Goal: Transaction & Acquisition: Book appointment/travel/reservation

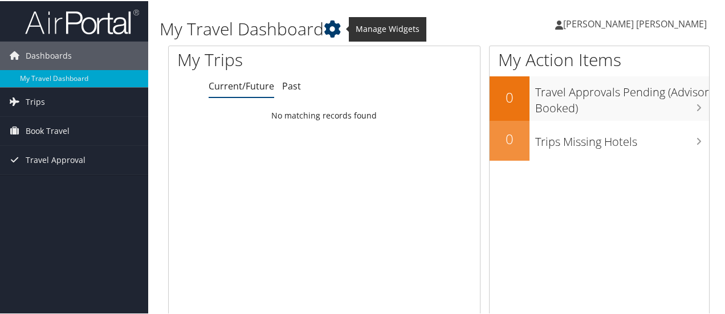
click at [332, 32] on icon at bounding box center [332, 27] width 17 height 17
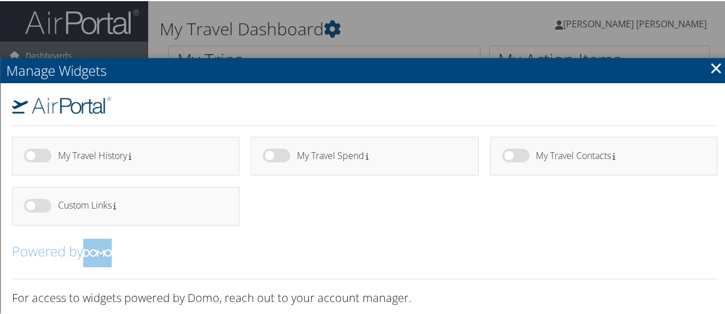
click at [714, 67] on link "×" at bounding box center [715, 66] width 13 height 23
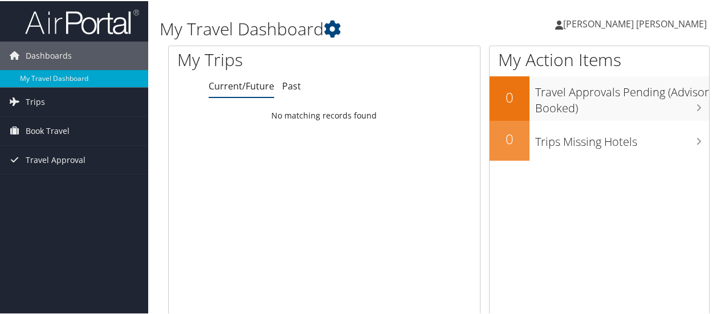
click at [672, 22] on span "[PERSON_NAME] [PERSON_NAME]" at bounding box center [635, 23] width 144 height 13
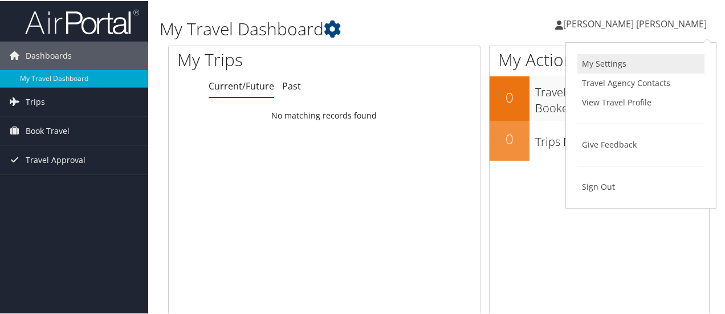
click at [610, 59] on link "My Settings" at bounding box center [640, 62] width 127 height 19
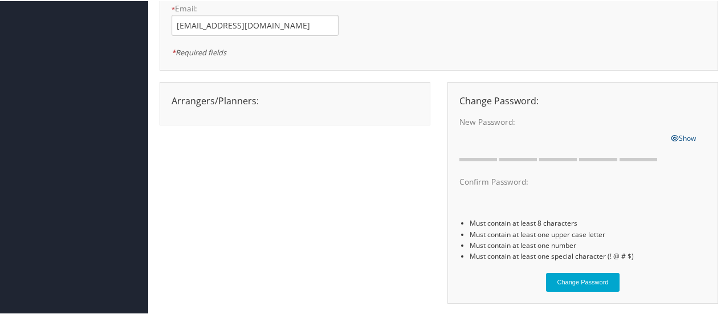
scroll to position [158, 0]
click at [394, 210] on div "Arrangers/Planners: Edit Arrangers & Planners Aditi Rajendran Adrienne Karpov A…" at bounding box center [439, 197] width 558 height 234
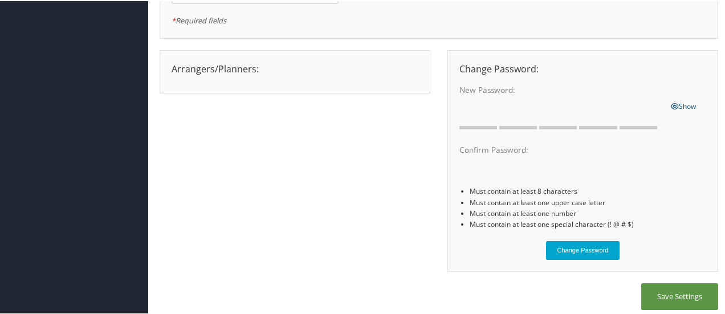
scroll to position [185, 0]
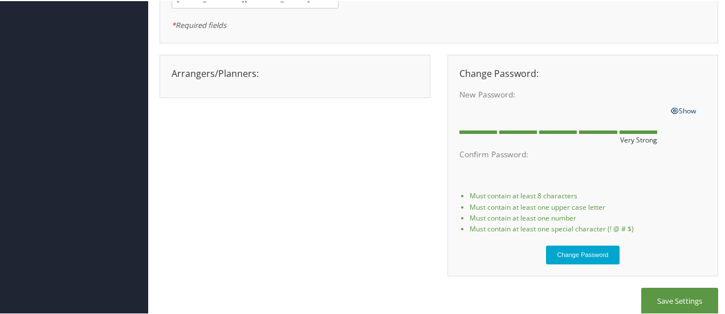
click at [685, 108] on span "Show" at bounding box center [682, 110] width 25 height 10
click at [572, 261] on button "Change Password" at bounding box center [583, 253] width 74 height 19
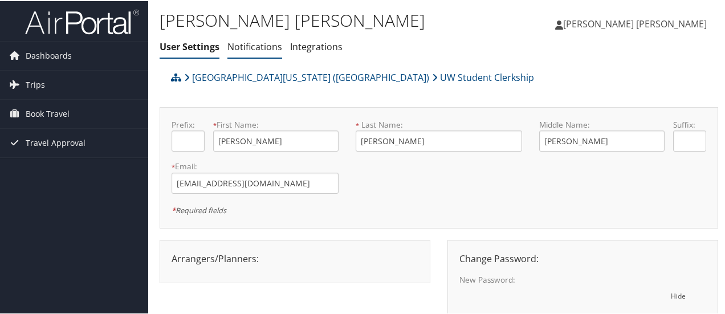
click at [256, 48] on link "Notifications" at bounding box center [254, 45] width 55 height 13
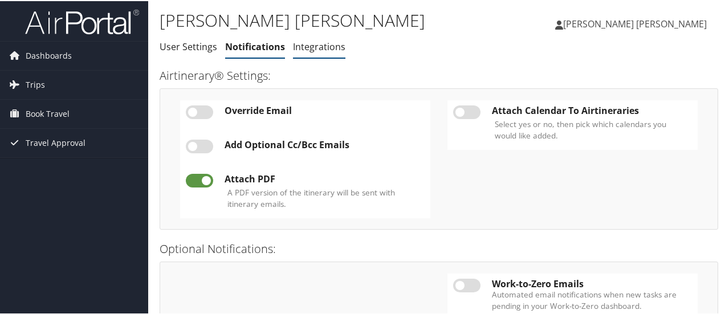
click at [309, 50] on link "Integrations" at bounding box center [319, 45] width 52 height 13
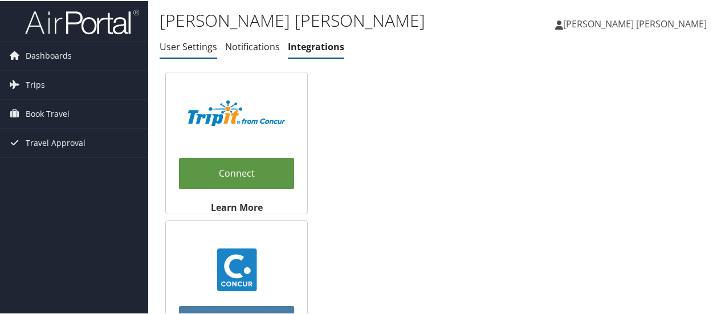
click at [178, 44] on link "User Settings" at bounding box center [189, 45] width 58 height 13
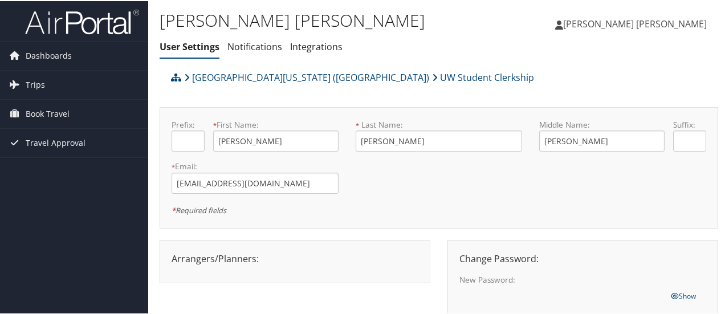
click at [21, 58] on icon at bounding box center [14, 54] width 17 height 17
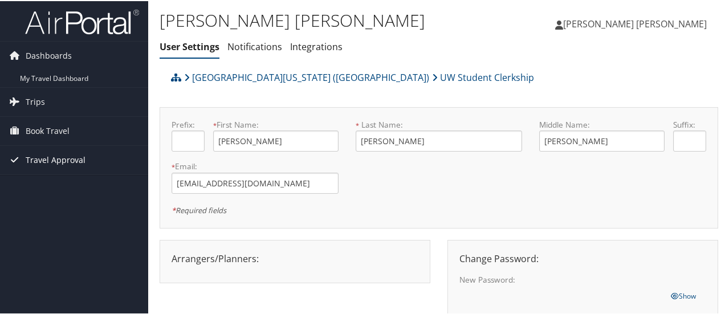
click at [55, 158] on span "Travel Approval" at bounding box center [56, 159] width 60 height 28
click at [45, 135] on span "Book Travel" at bounding box center [48, 130] width 44 height 28
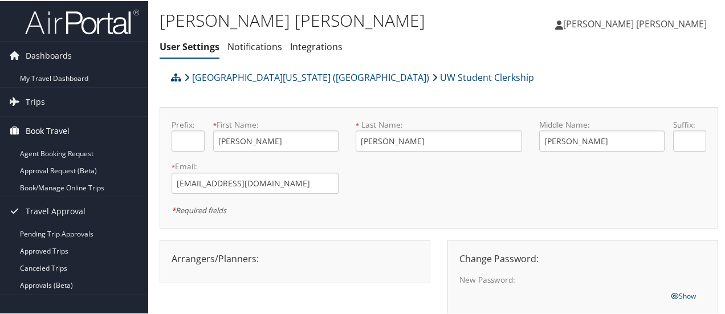
click at [40, 116] on span "Book Travel" at bounding box center [48, 130] width 44 height 28
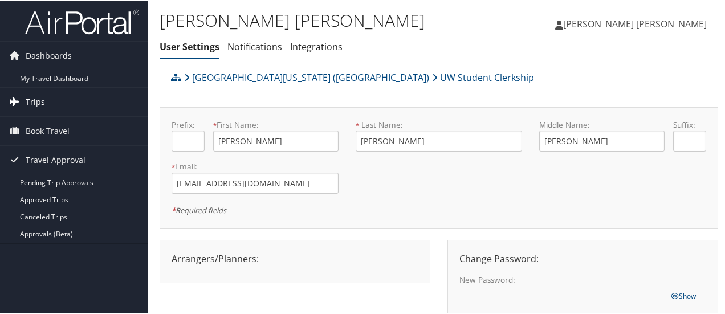
click at [32, 105] on span "Trips" at bounding box center [35, 101] width 19 height 28
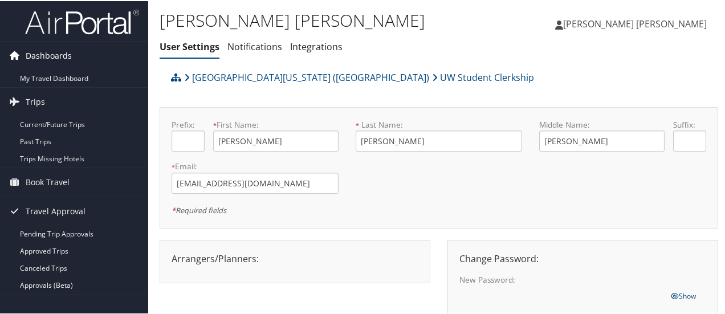
click at [30, 55] on span "Dashboards" at bounding box center [49, 54] width 46 height 28
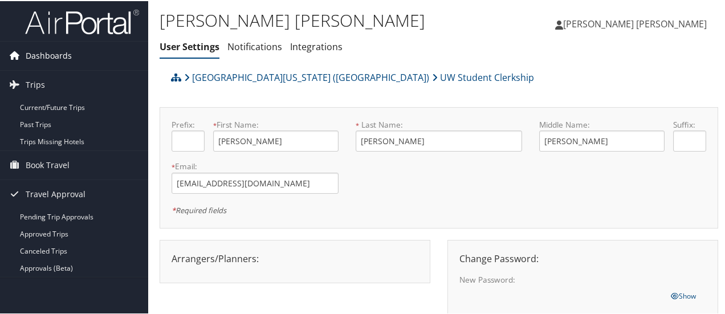
click at [30, 55] on span "Dashboards" at bounding box center [49, 54] width 46 height 28
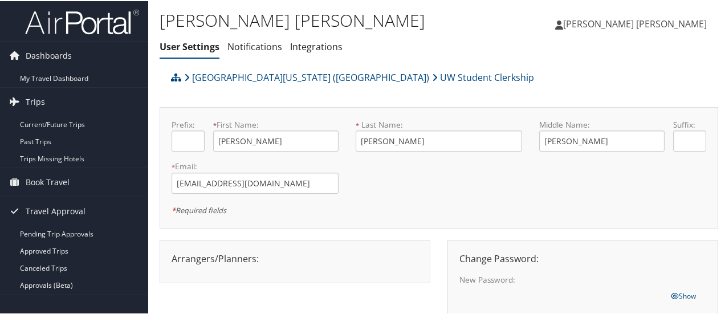
click at [635, 26] on span "[PERSON_NAME] [PERSON_NAME]" at bounding box center [635, 23] width 144 height 13
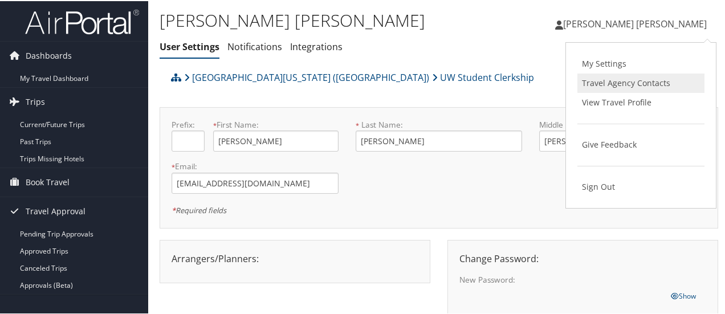
click at [614, 84] on link "Travel Agency Contacts" at bounding box center [640, 81] width 127 height 19
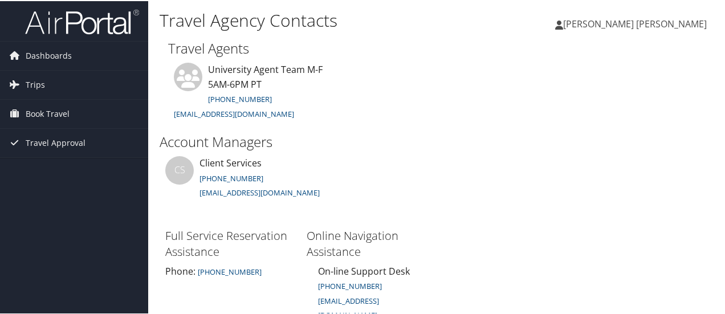
click at [660, 18] on span "[PERSON_NAME] [PERSON_NAME]" at bounding box center [635, 23] width 144 height 13
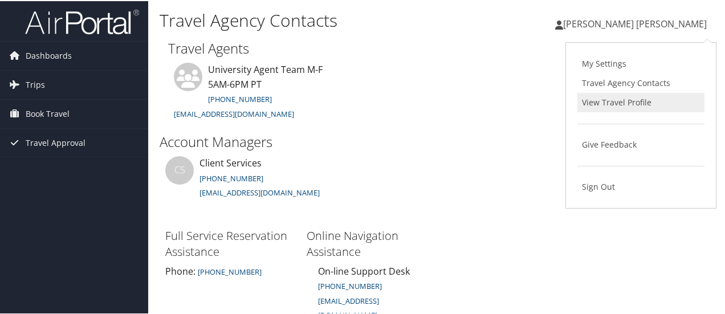
click at [603, 99] on link "View Travel Profile" at bounding box center [640, 101] width 127 height 19
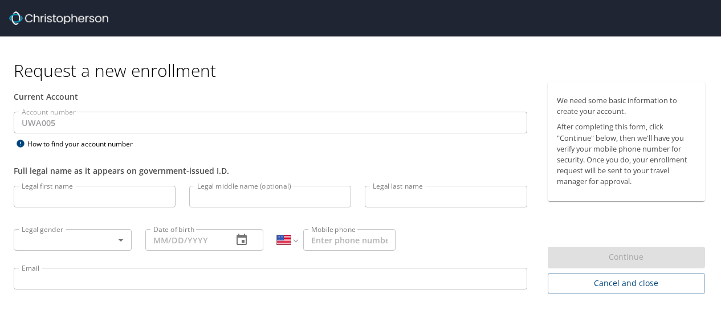
select select "US"
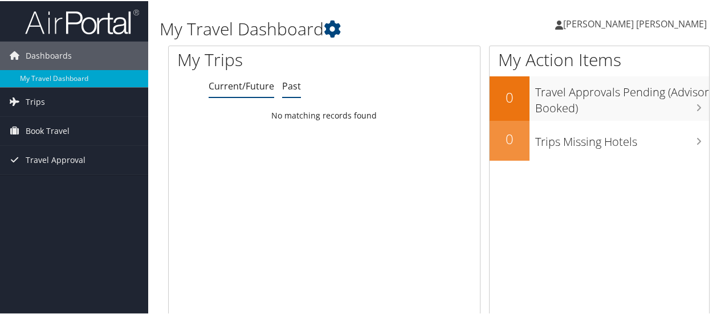
click at [292, 82] on link "Past" at bounding box center [291, 85] width 19 height 13
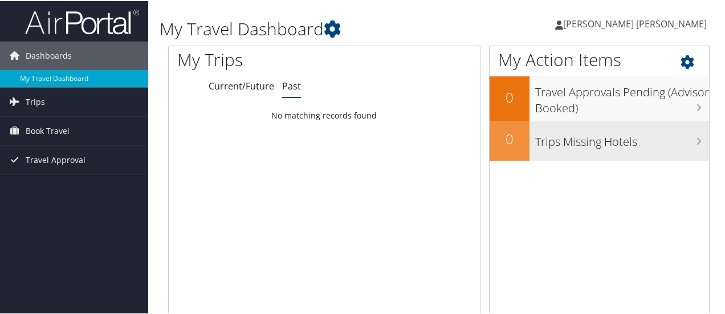
click at [537, 150] on div "Trips Missing Hotels" at bounding box center [618, 140] width 179 height 40
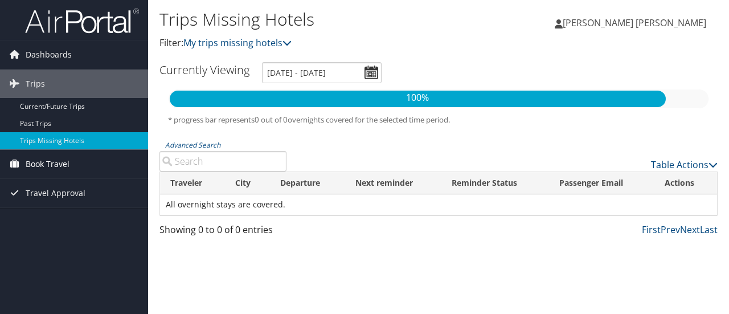
click at [58, 162] on span "Book Travel" at bounding box center [48, 164] width 44 height 28
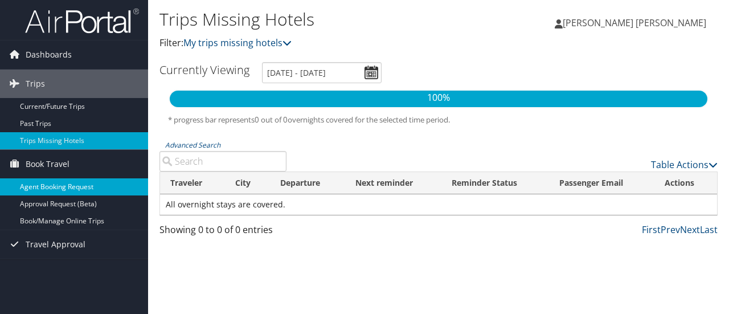
click at [58, 185] on link "Agent Booking Request" at bounding box center [74, 186] width 148 height 17
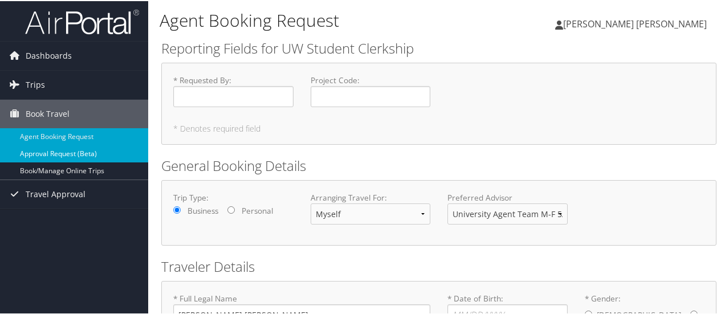
click at [36, 156] on link "Approval Request (Beta)" at bounding box center [74, 152] width 148 height 17
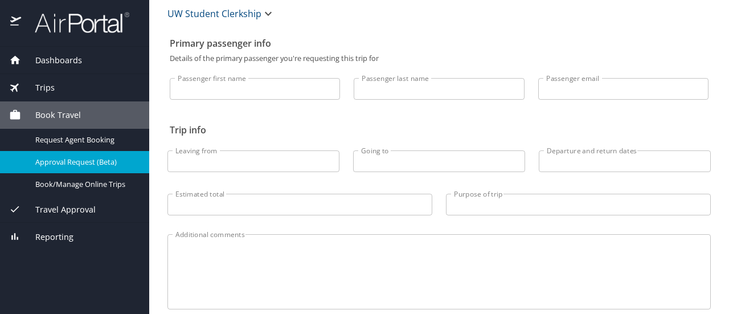
scroll to position [34, 0]
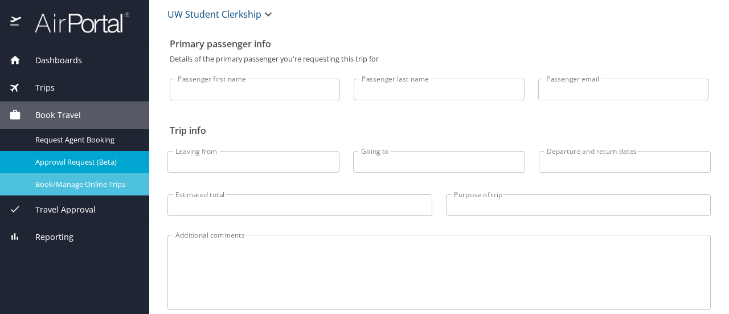
click at [98, 185] on span "Book/Manage Online Trips" at bounding box center [85, 184] width 100 height 11
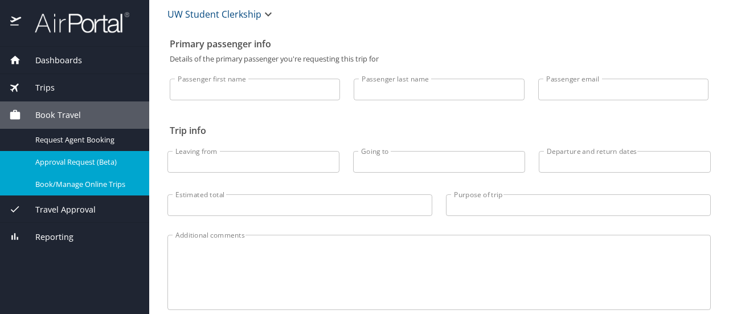
click at [101, 208] on div "Travel Approval" at bounding box center [74, 209] width 131 height 13
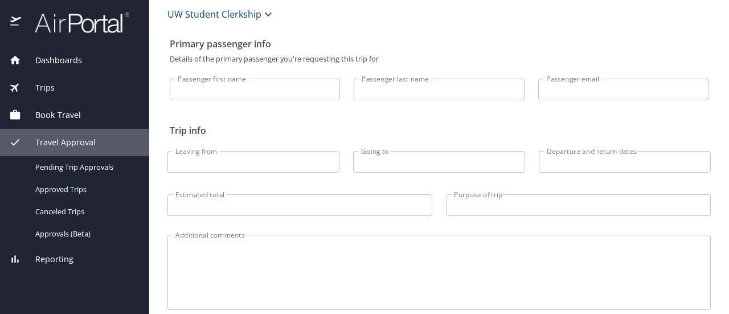
click at [108, 266] on div "Reporting" at bounding box center [74, 259] width 149 height 27
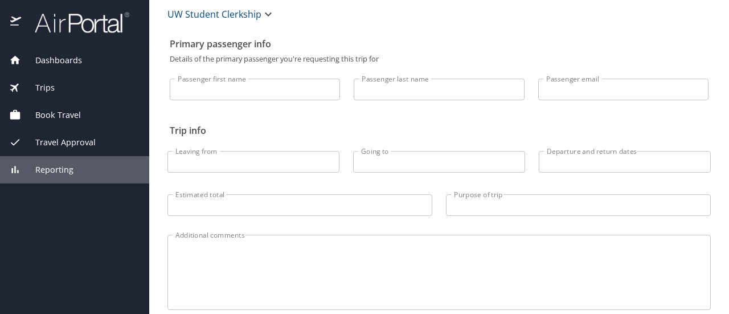
click at [81, 79] on div "Trips" at bounding box center [74, 87] width 149 height 27
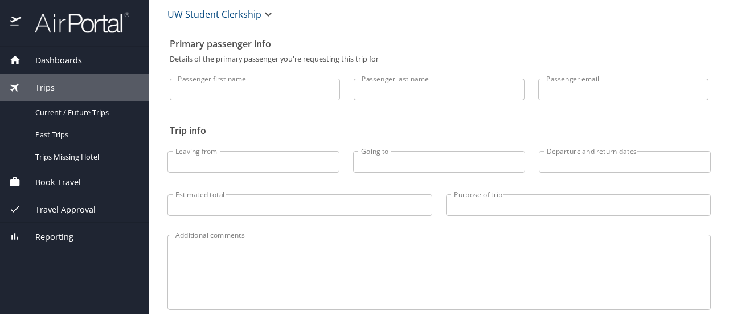
click at [72, 69] on div "Dashboards" at bounding box center [74, 60] width 149 height 27
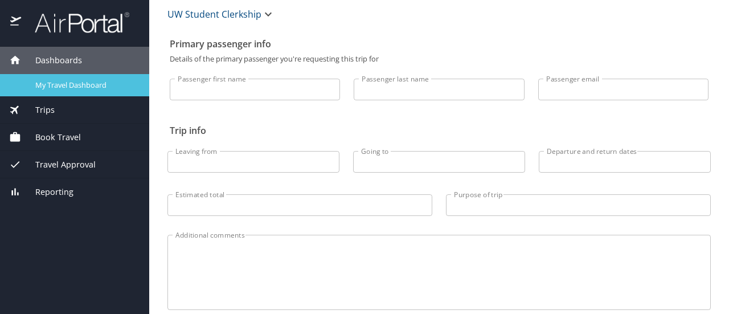
click at [76, 91] on div "My Travel Dashboard" at bounding box center [74, 85] width 131 height 13
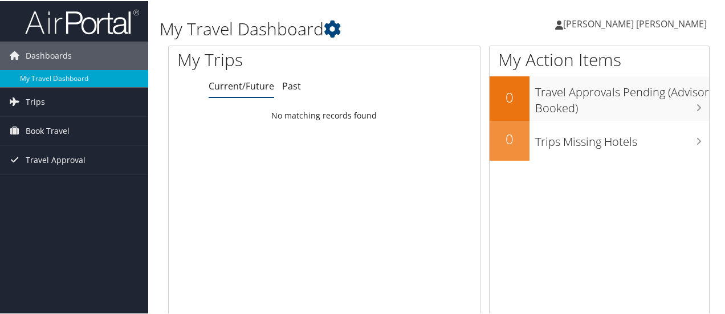
click at [632, 28] on span "[PERSON_NAME] [PERSON_NAME]" at bounding box center [635, 23] width 144 height 13
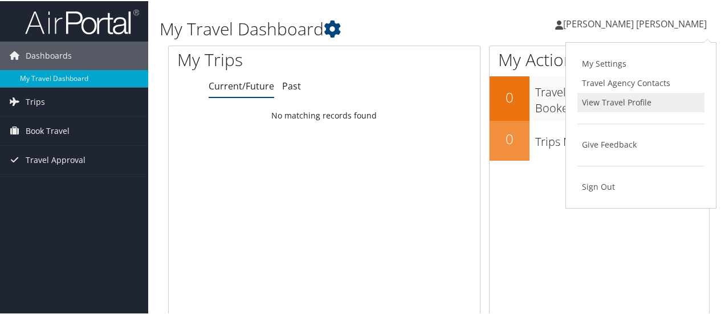
click at [617, 102] on link "View Travel Profile" at bounding box center [640, 101] width 127 height 19
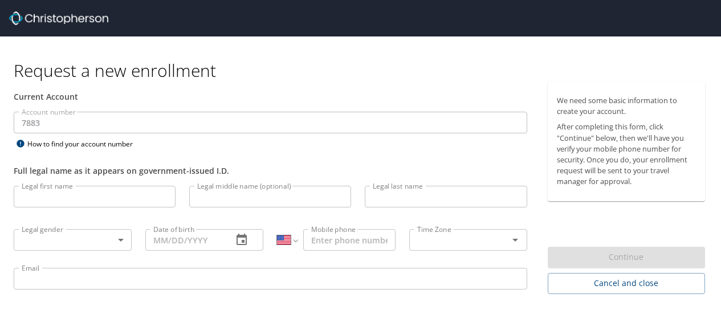
select select "US"
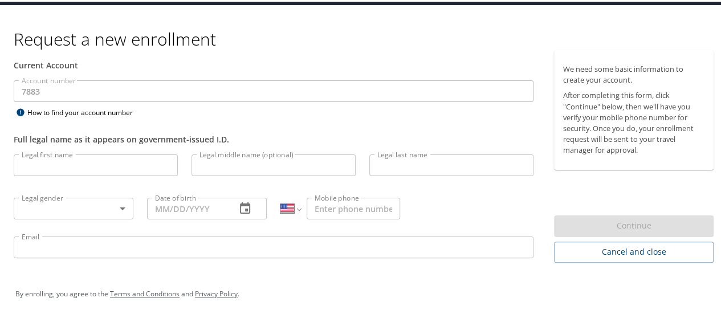
scroll to position [36, 0]
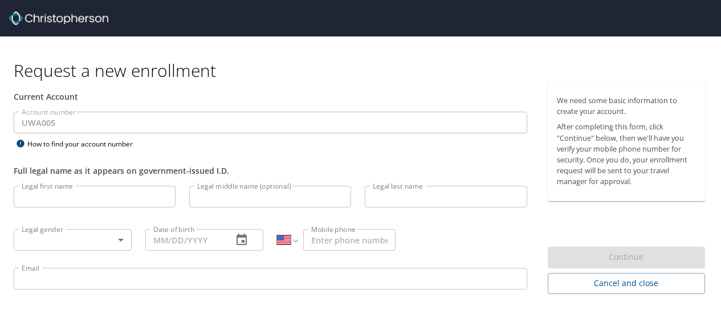
select select "US"
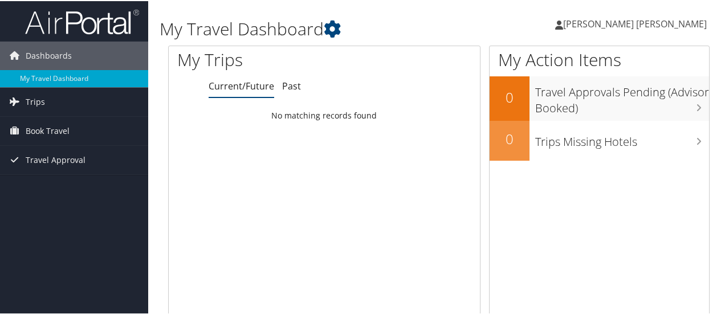
click at [678, 21] on span "[PERSON_NAME] [PERSON_NAME]" at bounding box center [635, 23] width 144 height 13
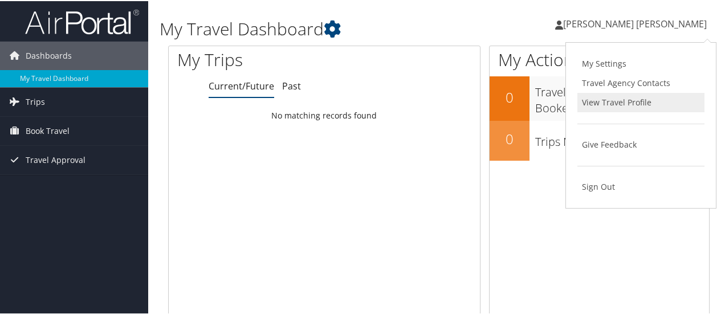
click at [612, 97] on link "View Travel Profile" at bounding box center [640, 101] width 127 height 19
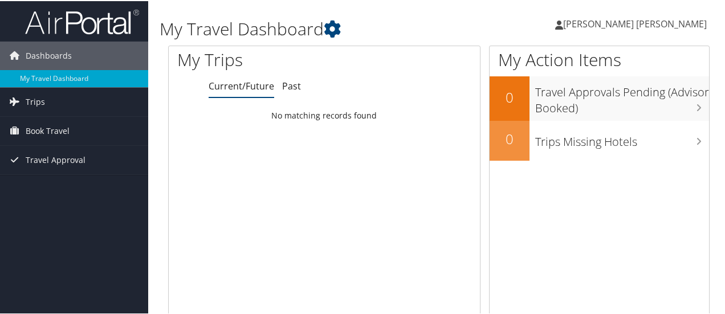
click at [619, 26] on span "[PERSON_NAME] [PERSON_NAME]" at bounding box center [635, 23] width 144 height 13
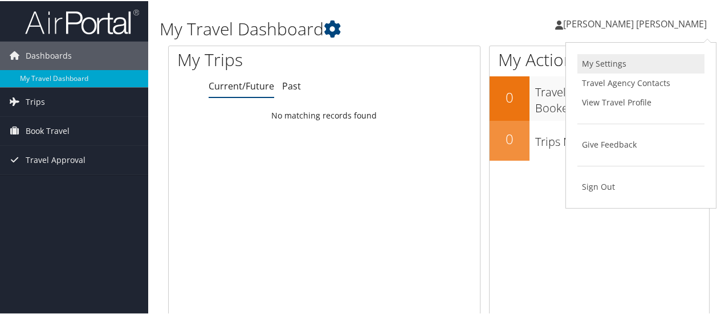
click at [599, 64] on link "My Settings" at bounding box center [640, 62] width 127 height 19
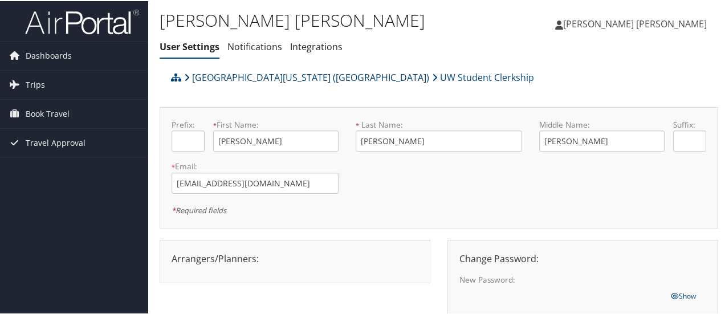
click at [284, 79] on link "[GEOGRAPHIC_DATA][US_STATE] ([GEOGRAPHIC_DATA])" at bounding box center [306, 76] width 245 height 23
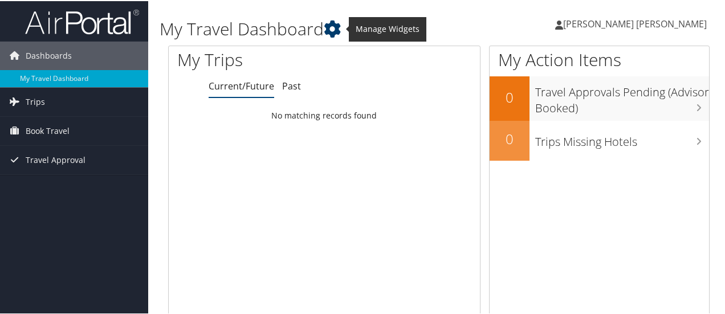
click at [337, 29] on icon at bounding box center [332, 27] width 17 height 17
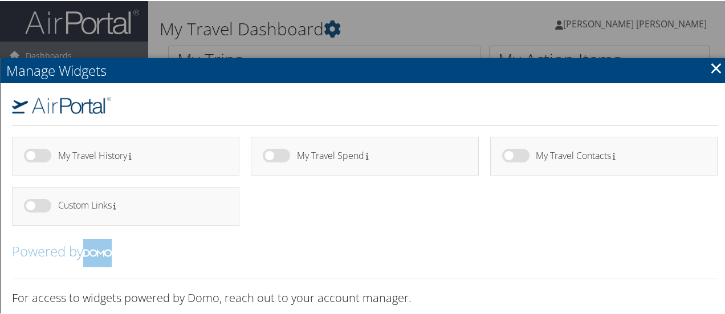
click at [715, 69] on link "×" at bounding box center [715, 66] width 13 height 23
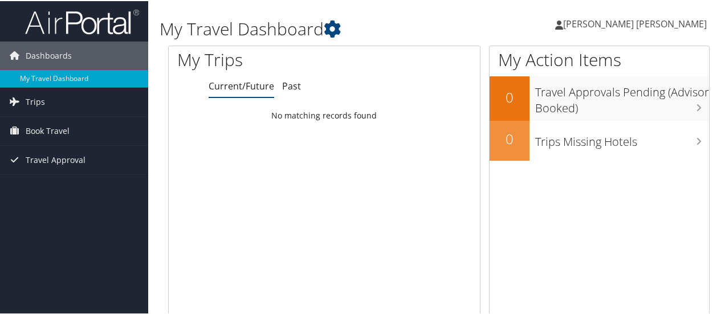
click at [652, 24] on span "[PERSON_NAME] [PERSON_NAME]" at bounding box center [635, 23] width 144 height 13
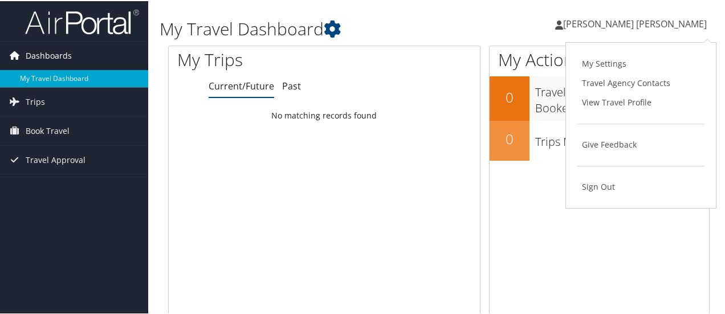
click at [103, 55] on link "Dashboards" at bounding box center [74, 54] width 148 height 28
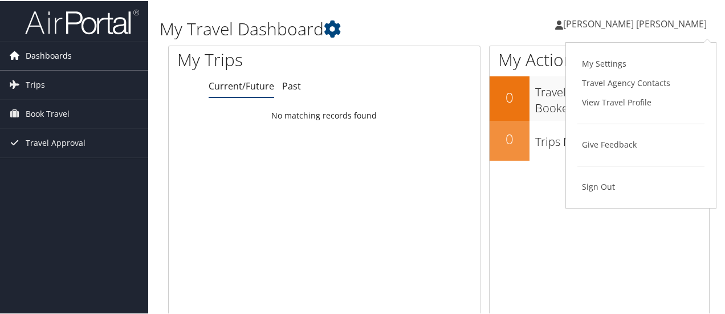
click at [103, 55] on link "Dashboards" at bounding box center [74, 54] width 148 height 28
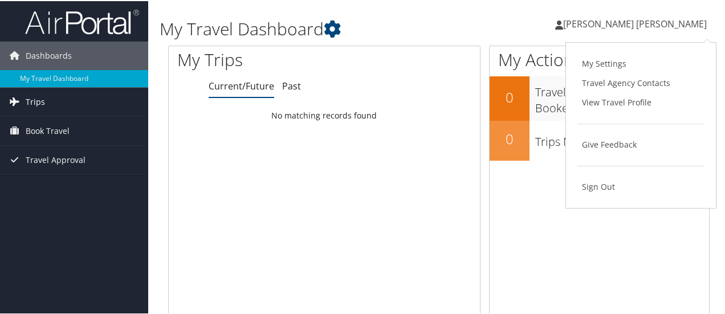
click at [66, 99] on link "Trips" at bounding box center [74, 101] width 148 height 28
click at [76, 175] on link "Book Travel" at bounding box center [74, 181] width 148 height 28
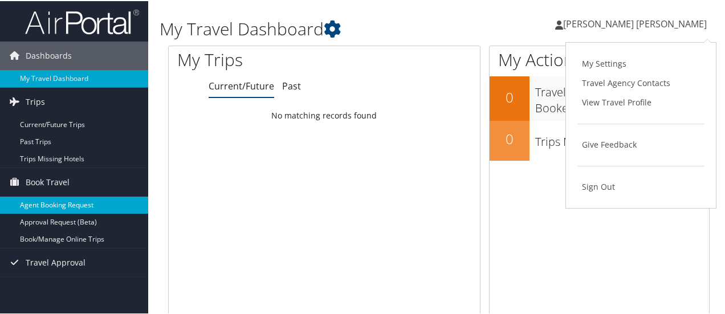
click at [74, 203] on link "Agent Booking Request" at bounding box center [74, 203] width 148 height 17
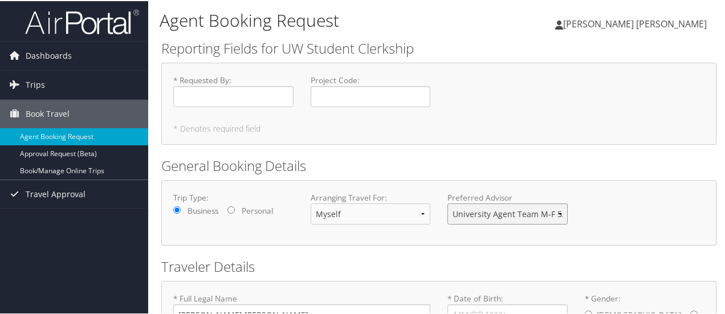
click at [518, 214] on select "University Agent Team M-F 5AM-6PM PT" at bounding box center [507, 212] width 120 height 21
click at [527, 168] on h2 "General Booking Details" at bounding box center [438, 164] width 555 height 19
